Goal: Browse casually: Explore the website without a specific task or goal

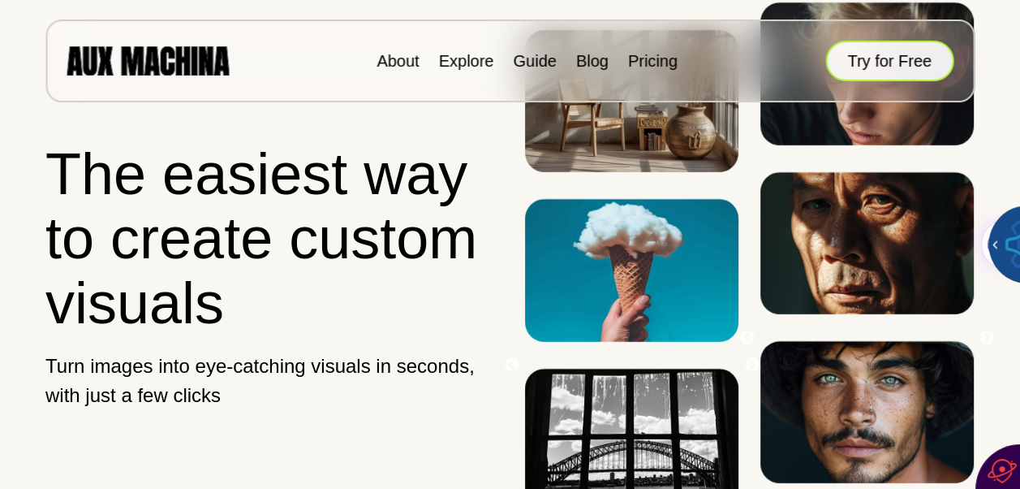
click at [890, 60] on button "Try for Free" at bounding box center [889, 61] width 128 height 41
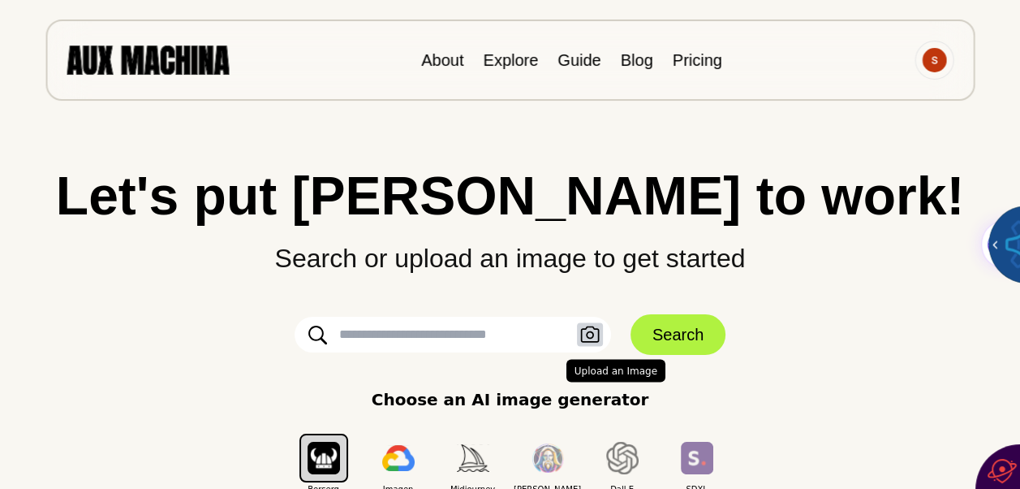
click at [594, 338] on icon "button" at bounding box center [589, 334] width 19 height 17
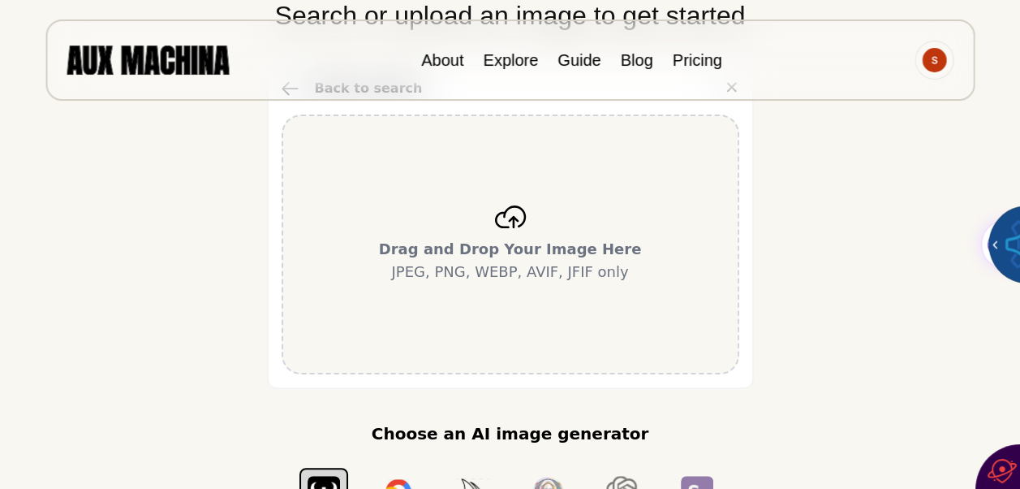
scroll to position [243, 0]
click at [514, 216] on icon at bounding box center [509, 216] width 31 height 23
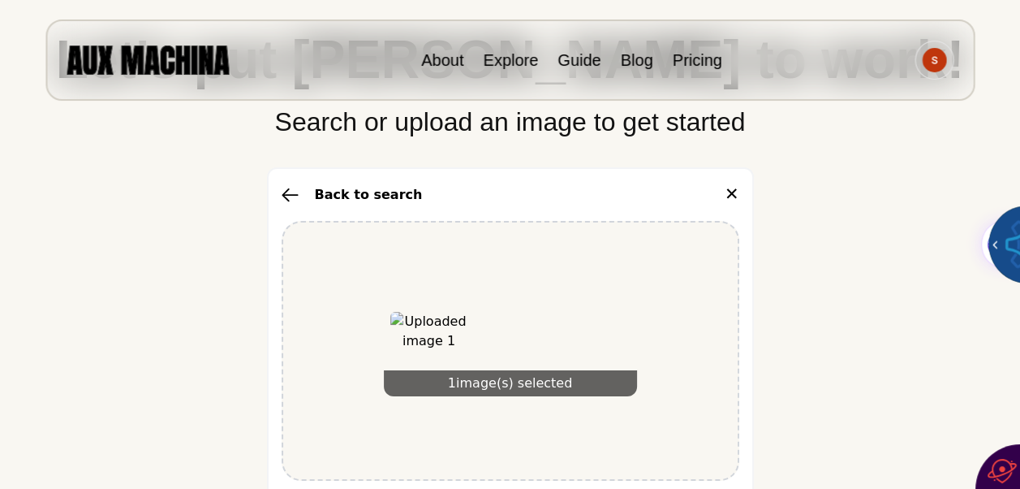
scroll to position [103, 0]
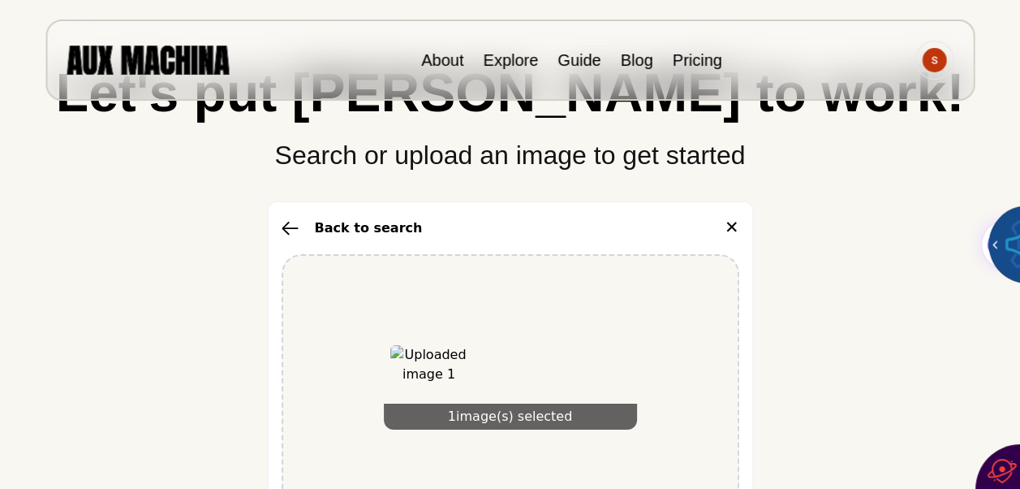
click at [355, 290] on div "1 image(s) selected" at bounding box center [511, 384] width 458 height 260
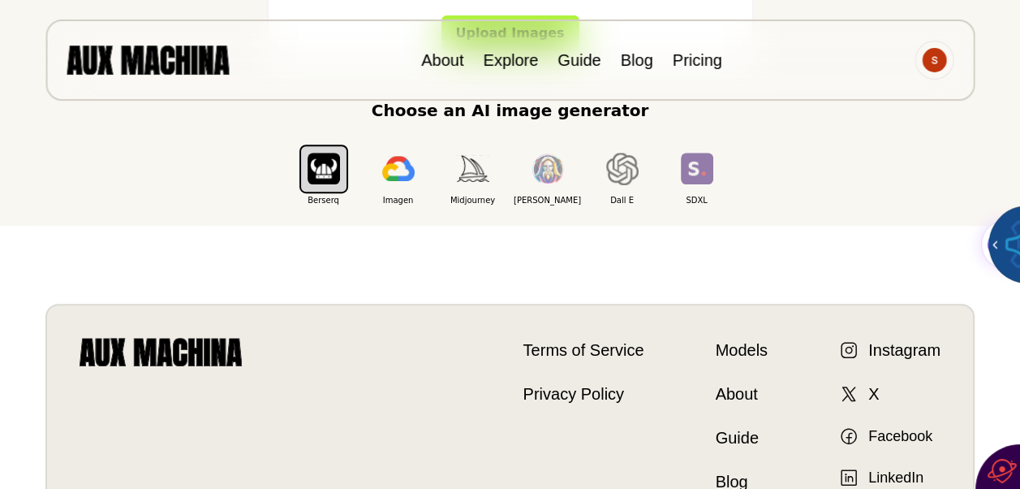
scroll to position [590, 0]
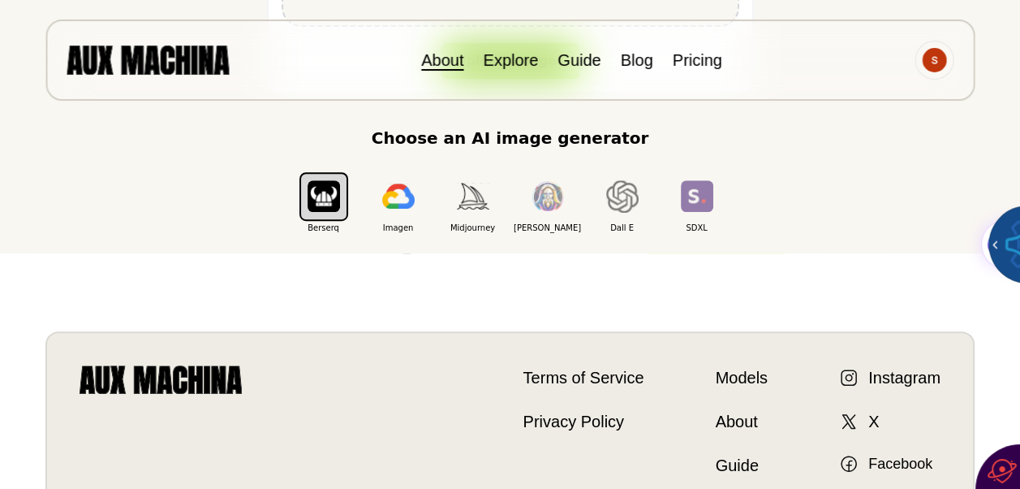
click at [441, 58] on link "About" at bounding box center [442, 60] width 42 height 18
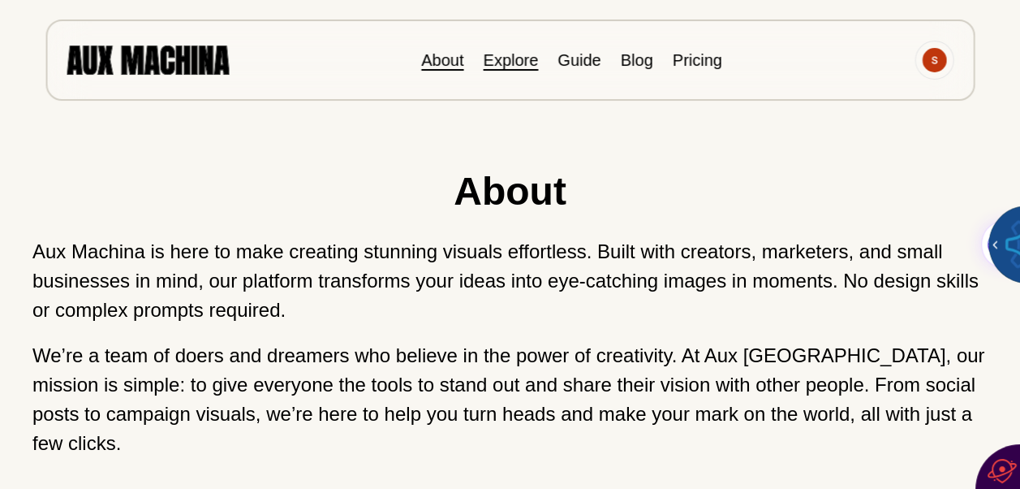
click at [515, 60] on link "Explore" at bounding box center [510, 60] width 55 height 18
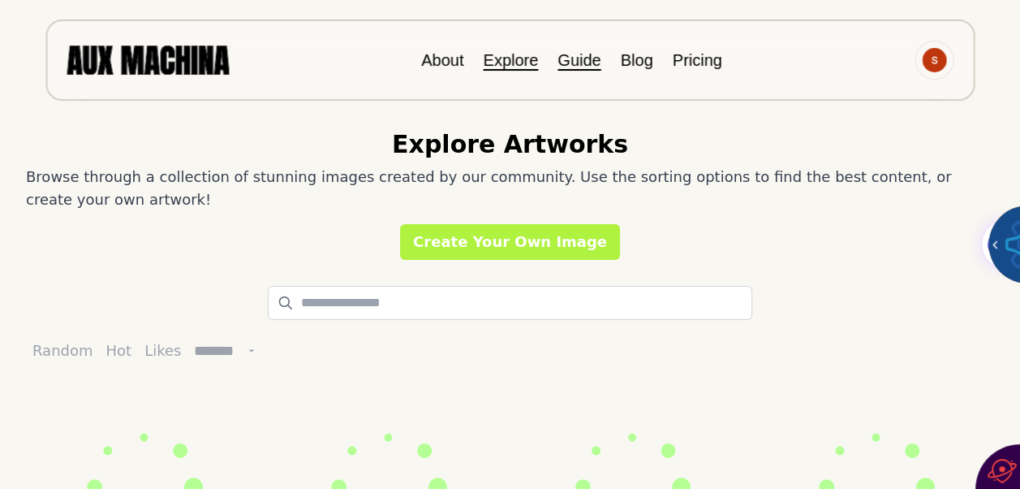
click at [578, 63] on link "Guide" at bounding box center [579, 60] width 43 height 18
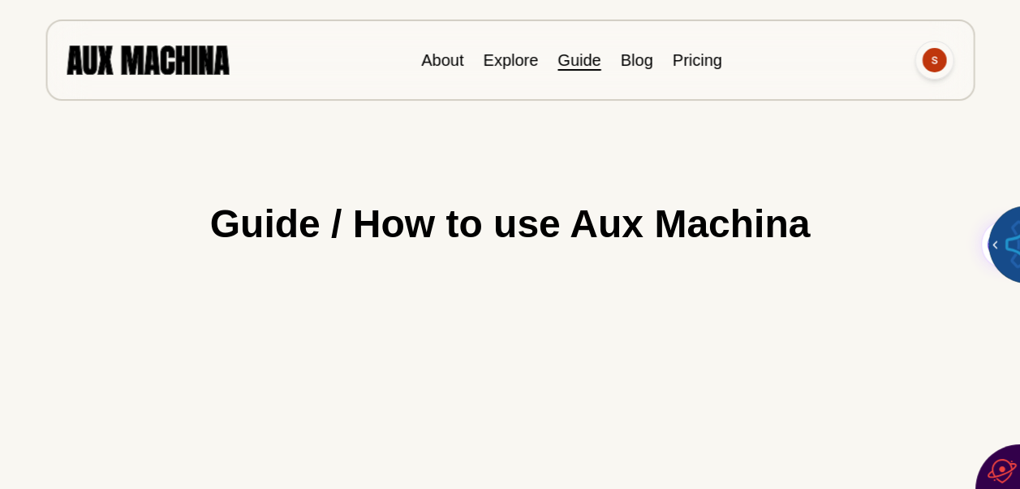
click at [936, 66] on img at bounding box center [934, 60] width 24 height 24
click at [643, 122] on div at bounding box center [509, 69] width 955 height 138
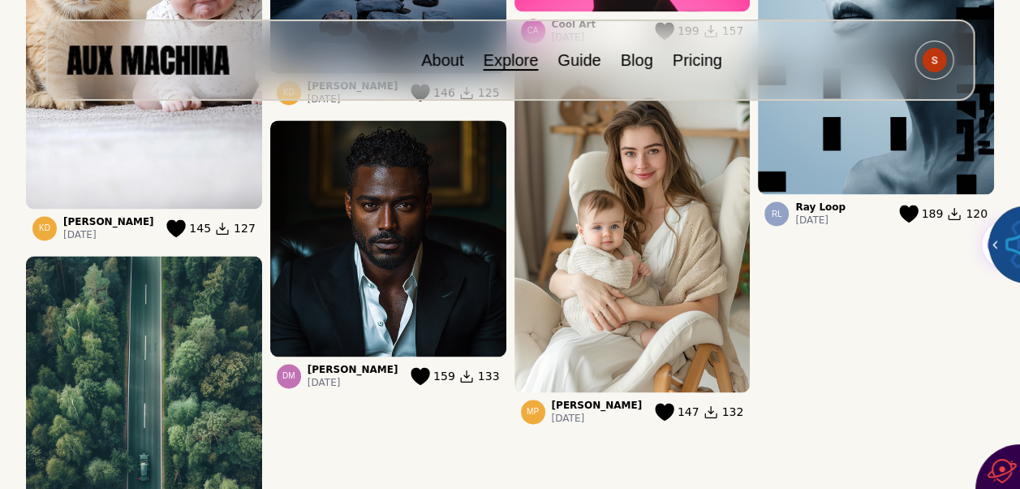
scroll to position [1948, 0]
